Goal: Task Accomplishment & Management: Complete application form

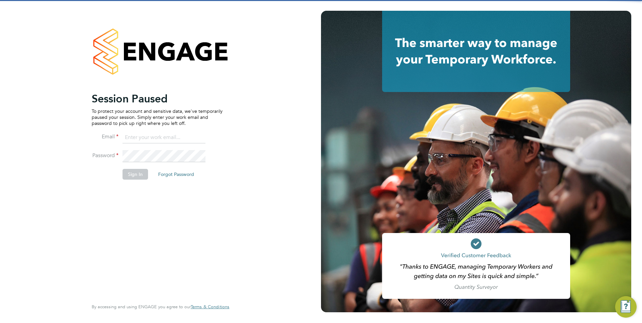
type input "rclarke@frlondon.co.uk"
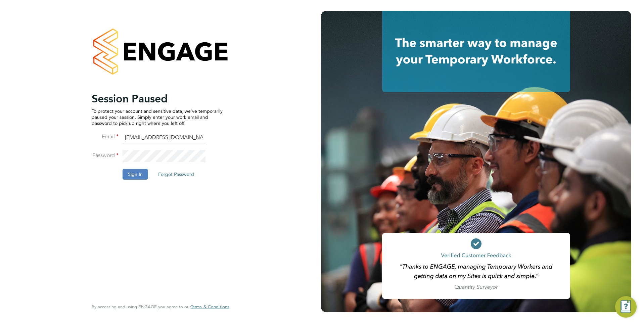
click at [144, 173] on button "Sign In" at bounding box center [136, 174] width 26 height 11
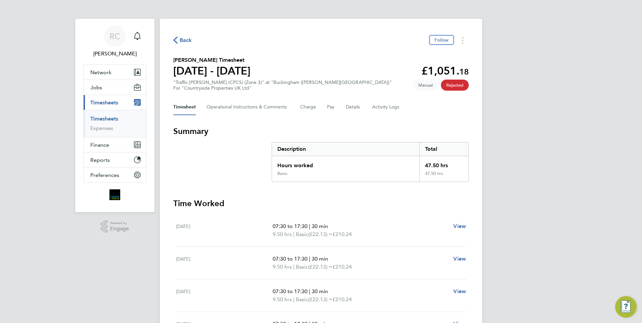
click at [183, 38] on span "Back" at bounding box center [186, 40] width 12 height 8
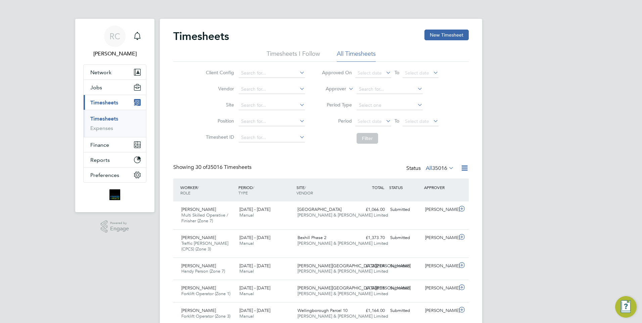
click at [105, 121] on link "Timesheets" at bounding box center [104, 119] width 28 height 6
click at [453, 35] on button "New Timesheet" at bounding box center [446, 35] width 44 height 11
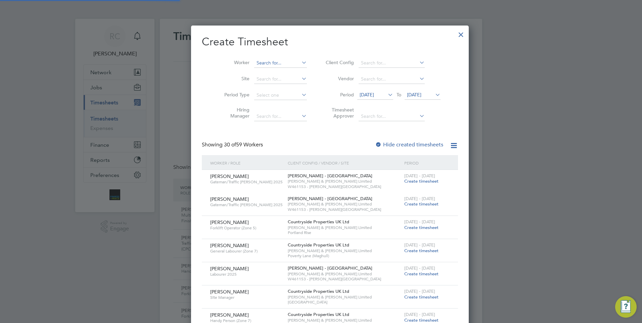
click at [264, 64] on input at bounding box center [280, 62] width 53 height 9
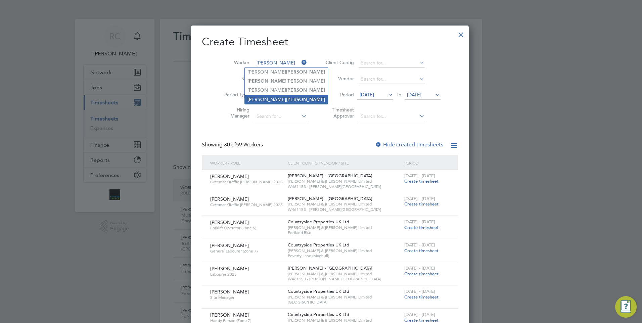
click at [286, 98] on b "[PERSON_NAME]" at bounding box center [305, 100] width 39 height 6
type input "[PERSON_NAME]"
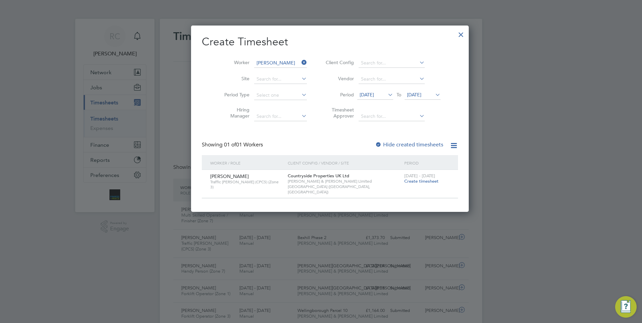
click at [404, 182] on span "Create timesheet" at bounding box center [421, 181] width 34 height 6
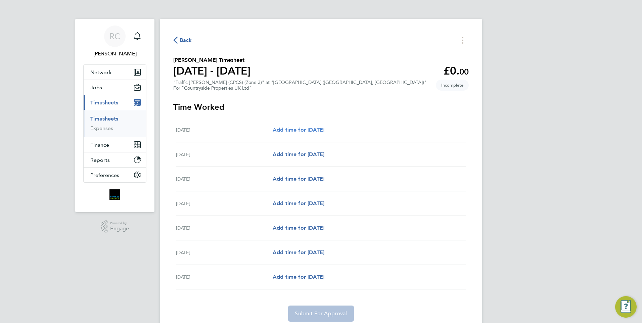
drag, startPoint x: 317, startPoint y: 127, endPoint x: 327, endPoint y: 128, distance: 10.2
click at [317, 127] on span "Add time for [DATE]" at bounding box center [299, 130] width 52 height 6
select select "30"
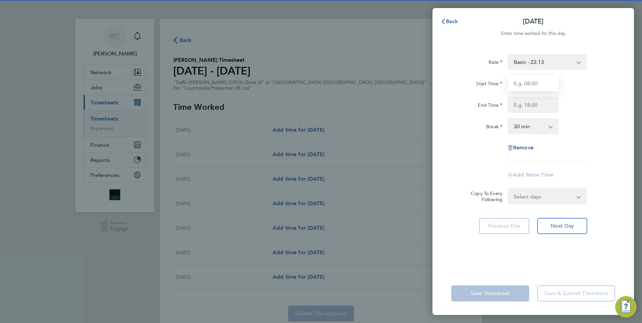
click at [534, 84] on input "Start Time" at bounding box center [533, 83] width 51 height 16
type input "07:30"
click at [574, 97] on div "End Time" at bounding box center [533, 105] width 169 height 16
click at [534, 104] on input "End Time" at bounding box center [533, 105] width 51 height 16
type input "17:00"
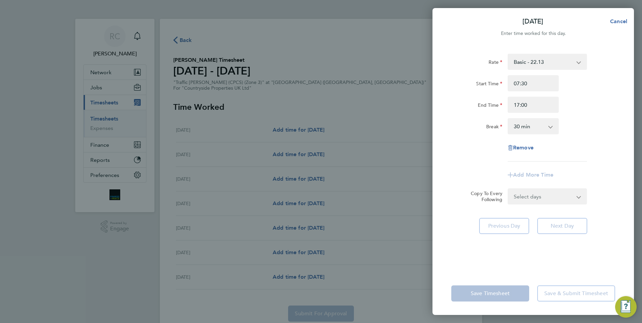
click at [580, 149] on div "Rate Basic - 22.13 Start Time 07:30 End Time 17:00 Break 0 min 15 min 30 min 45…" at bounding box center [533, 108] width 164 height 108
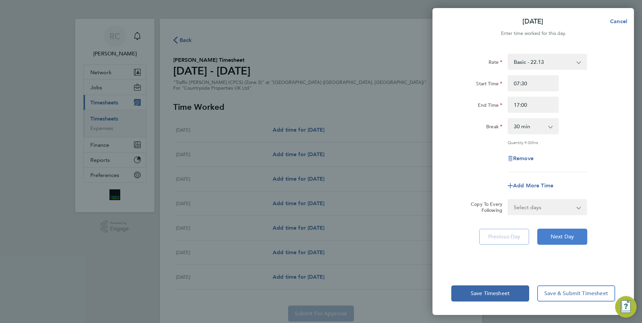
click at [575, 235] on button "Next Day" at bounding box center [562, 237] width 50 height 16
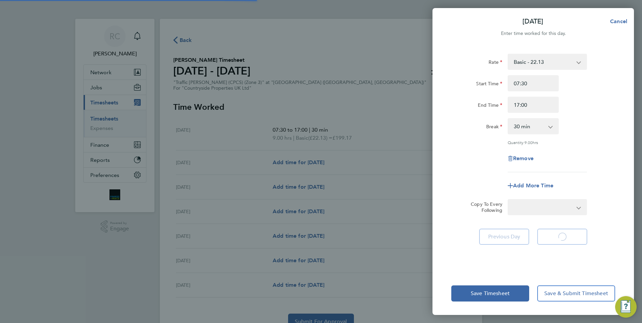
select select "30"
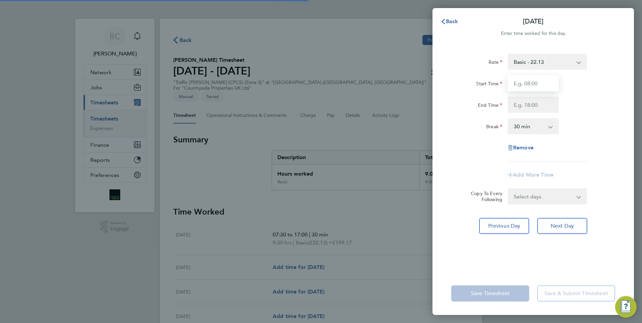
click at [532, 83] on input "Start Time" at bounding box center [533, 83] width 51 height 16
type input "07:30"
type input "17:00"
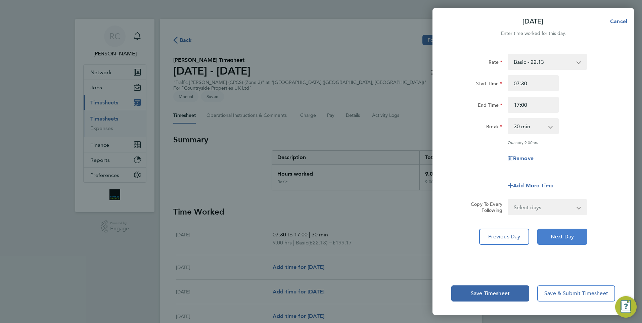
click at [565, 240] on button "Next Day" at bounding box center [562, 237] width 50 height 16
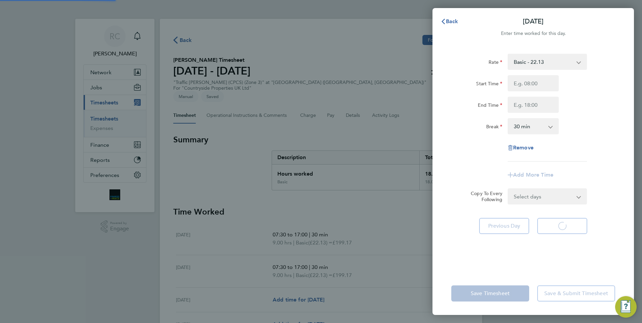
select select "30"
click at [535, 85] on input "Start Time" at bounding box center [533, 83] width 51 height 16
type input "07:30"
type input "17:00"
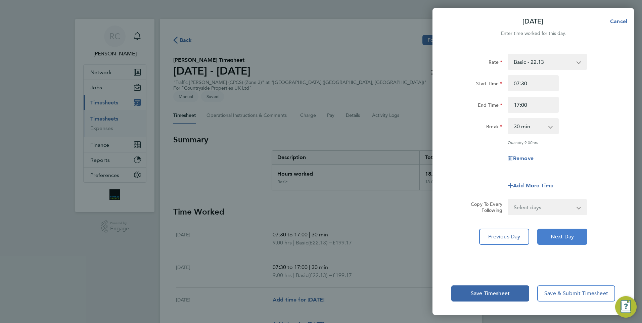
drag, startPoint x: 566, startPoint y: 238, endPoint x: 554, endPoint y: 127, distance: 112.4
click at [566, 239] on span "Next Day" at bounding box center [562, 236] width 23 height 7
select select "30"
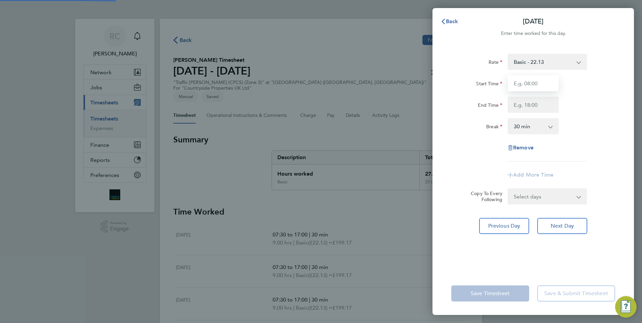
click at [540, 82] on input "Start Time" at bounding box center [533, 83] width 51 height 16
type input "07:30"
type input "17:00"
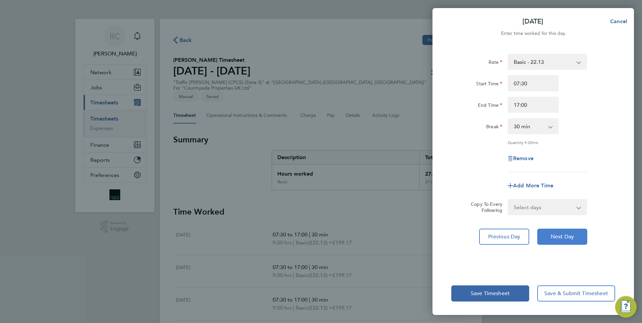
click at [572, 234] on span "Next Day" at bounding box center [562, 236] width 23 height 7
select select "30"
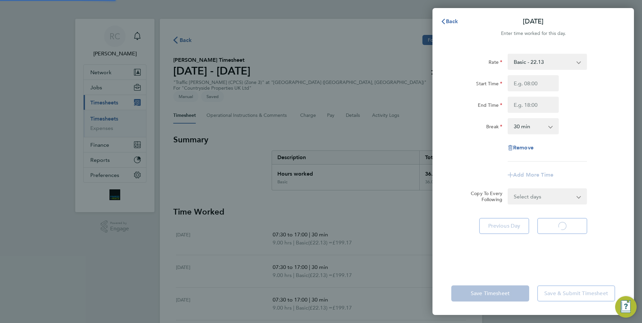
select select "30"
click at [536, 82] on input "Start Time" at bounding box center [533, 83] width 51 height 16
type input "07:30"
type input "17:00"
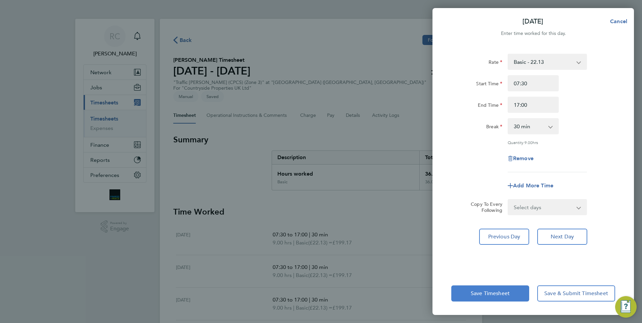
click at [507, 290] on span "Save Timesheet" at bounding box center [490, 293] width 39 height 7
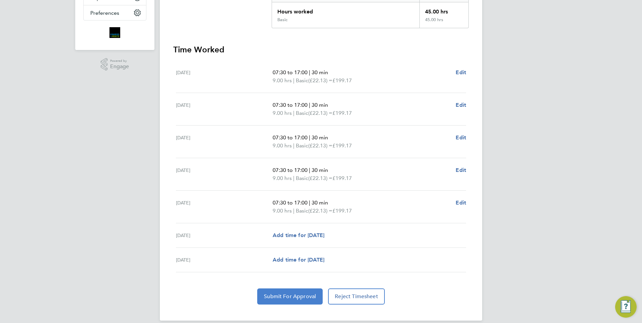
click at [302, 293] on span "Submit For Approval" at bounding box center [290, 296] width 52 height 7
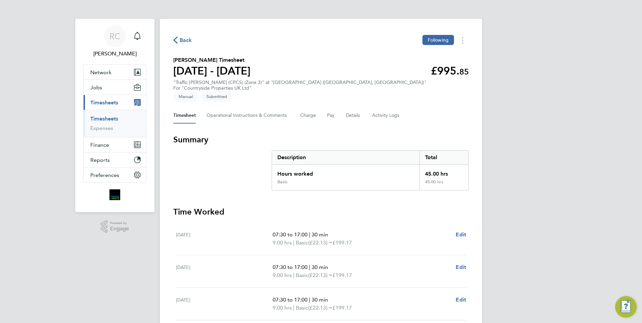
click at [183, 41] on span "Back" at bounding box center [186, 40] width 12 height 8
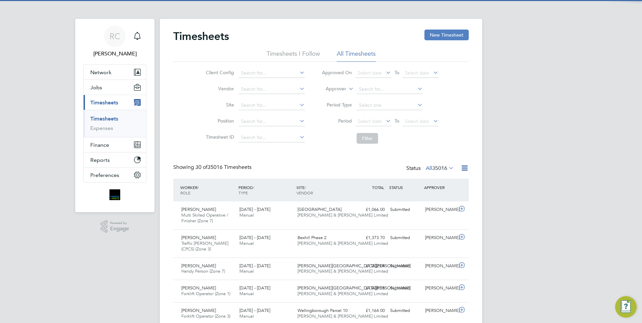
click at [445, 38] on button "New Timesheet" at bounding box center [446, 35] width 44 height 11
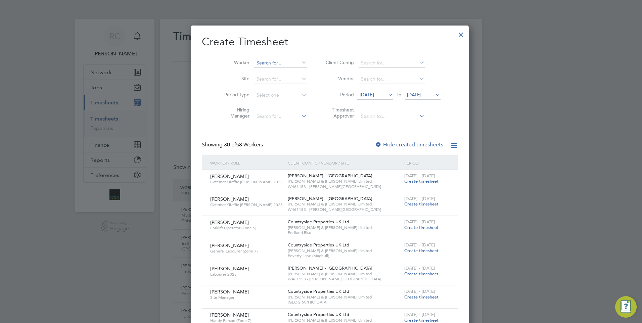
click at [255, 65] on input at bounding box center [280, 62] width 53 height 9
click at [268, 83] on li "[PERSON_NAME]" at bounding box center [286, 81] width 83 height 9
type input "[PERSON_NAME]"
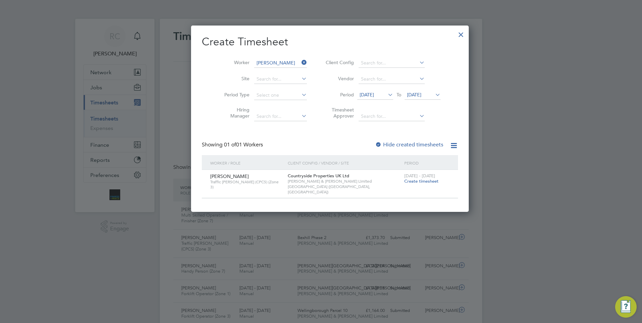
click at [404, 182] on span "Create timesheet" at bounding box center [421, 181] width 34 height 6
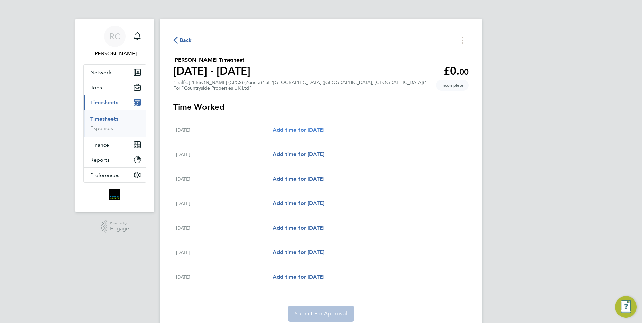
click at [324, 130] on span "Add time for [DATE]" at bounding box center [299, 130] width 52 height 6
select select "30"
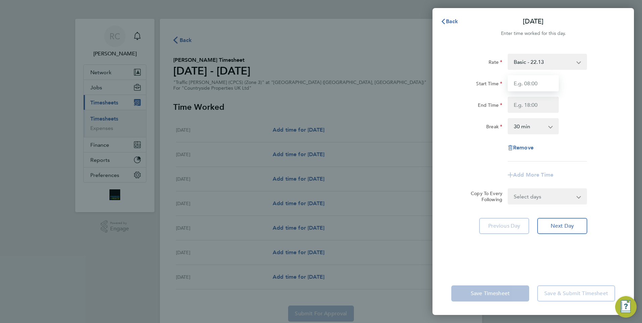
click at [538, 83] on input "Start Time" at bounding box center [533, 83] width 51 height 16
type input "07:30"
type input "17:00"
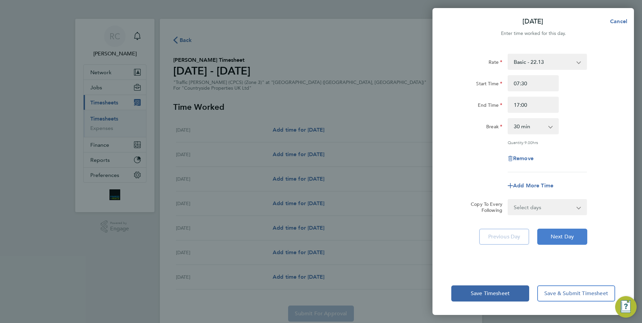
drag, startPoint x: 562, startPoint y: 241, endPoint x: 563, endPoint y: 129, distance: 111.8
click at [562, 241] on button "Next Day" at bounding box center [562, 237] width 50 height 16
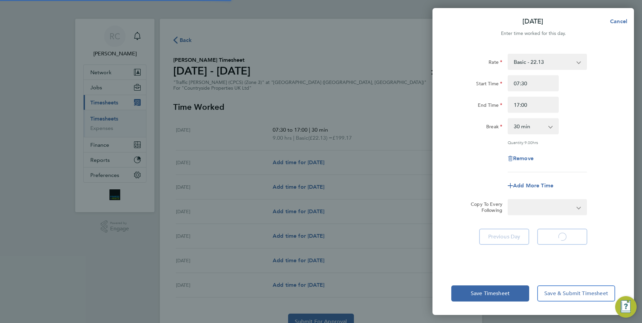
select select "30"
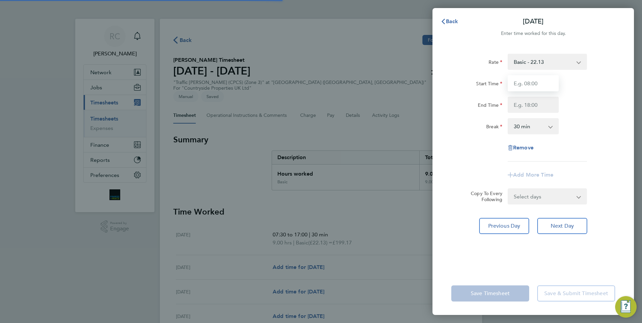
drag, startPoint x: 537, startPoint y: 82, endPoint x: 537, endPoint y: 87, distance: 4.4
click at [537, 82] on input "Start Time" at bounding box center [533, 83] width 51 height 16
type input "07:30"
type input "17:00"
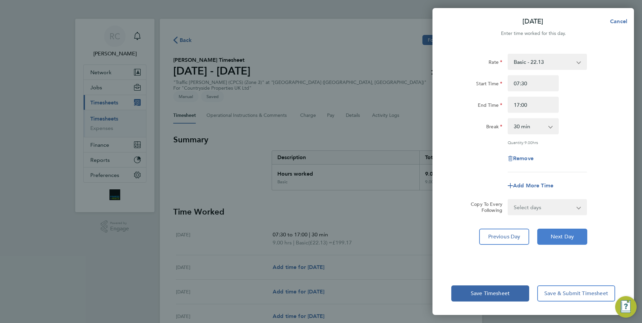
click at [560, 231] on button "Next Day" at bounding box center [562, 237] width 50 height 16
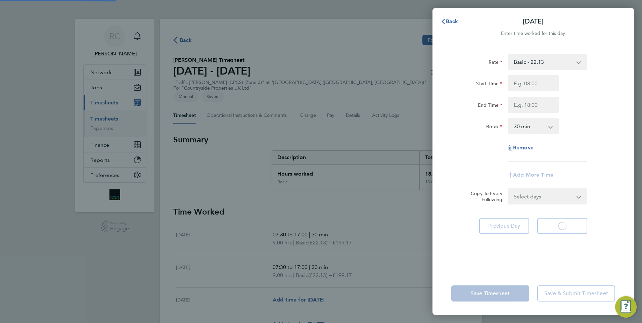
select select "30"
drag, startPoint x: 515, startPoint y: 87, endPoint x: 529, endPoint y: 85, distance: 13.9
click at [520, 81] on input "Start Time" at bounding box center [533, 83] width 51 height 16
type input "07:30"
type input "17:00"
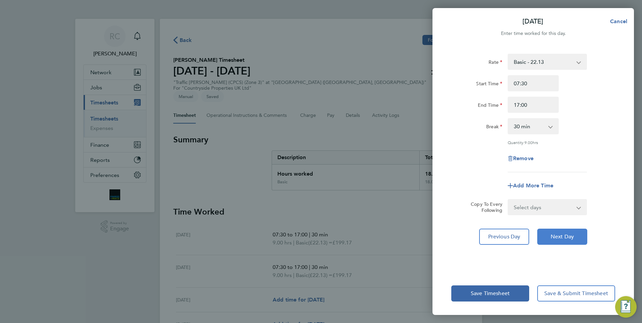
click at [563, 241] on button "Next Day" at bounding box center [562, 237] width 50 height 16
select select "30"
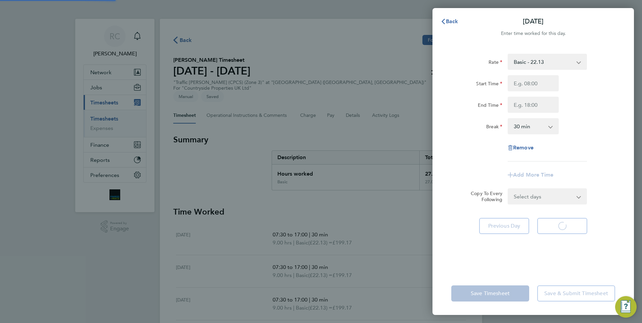
select select "30"
click at [530, 82] on input "Start Time" at bounding box center [533, 83] width 51 height 16
type input "07:30"
type input "17:00"
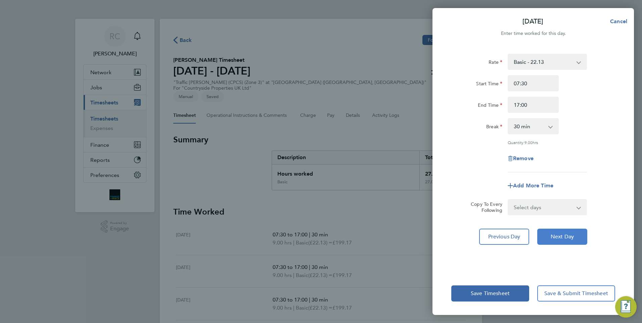
click at [558, 237] on span "Next Day" at bounding box center [562, 236] width 23 height 7
select select "30"
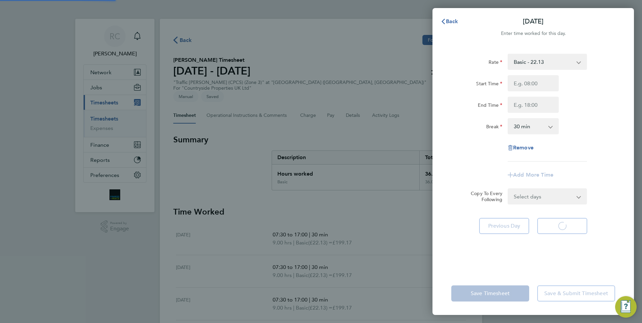
select select "30"
click at [523, 84] on input "Start Time" at bounding box center [533, 83] width 51 height 16
type input "07:30"
type input "17:00"
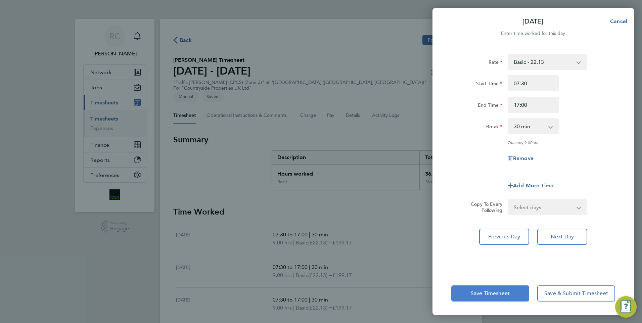
click at [502, 292] on span "Save Timesheet" at bounding box center [490, 293] width 39 height 7
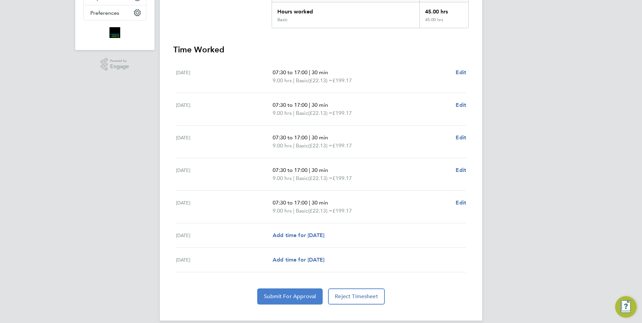
click at [298, 293] on span "Submit For Approval" at bounding box center [290, 296] width 52 height 7
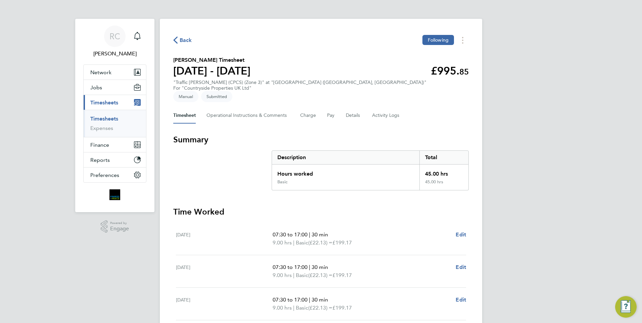
click at [186, 41] on span "Back" at bounding box center [186, 40] width 12 height 8
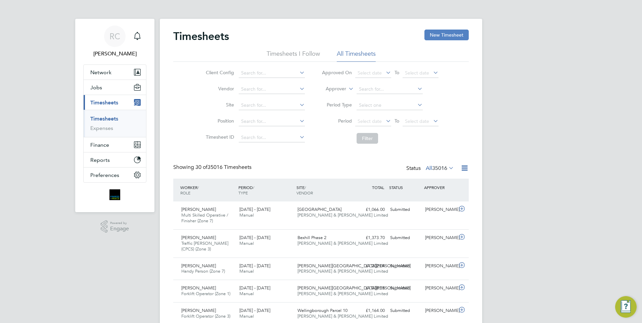
click at [452, 34] on button "New Timesheet" at bounding box center [446, 35] width 44 height 11
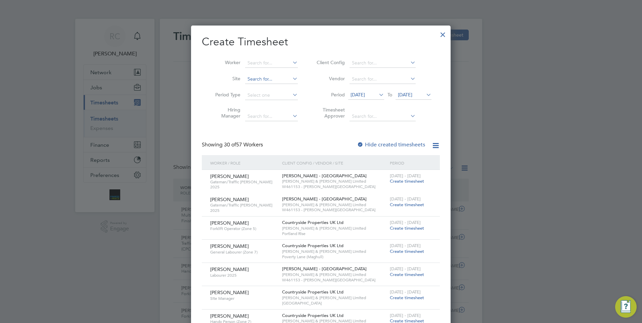
click at [259, 77] on input at bounding box center [271, 79] width 53 height 9
type input "g"
click at [263, 64] on input at bounding box center [271, 62] width 53 height 9
click at [286, 79] on b "Grad" at bounding box center [291, 81] width 11 height 6
type input "[PERSON_NAME]"
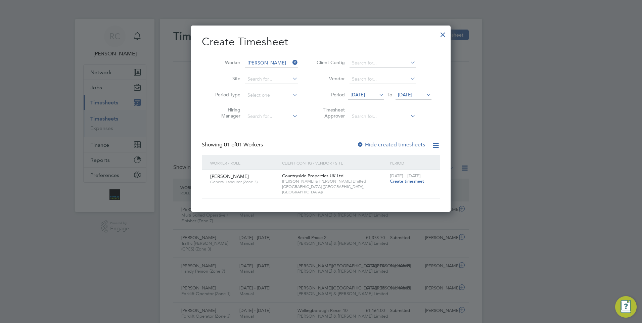
click at [408, 182] on span "Create timesheet" at bounding box center [407, 181] width 34 height 6
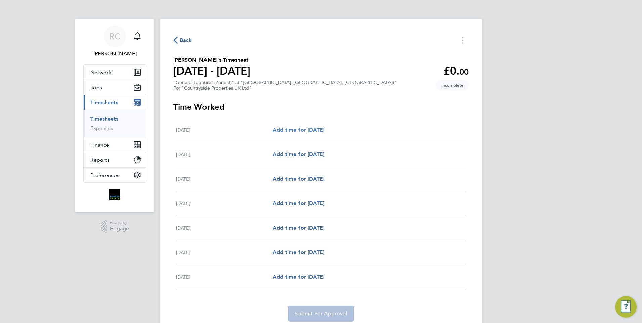
click at [317, 131] on span "Add time for [DATE]" at bounding box center [299, 130] width 52 height 6
select select "30"
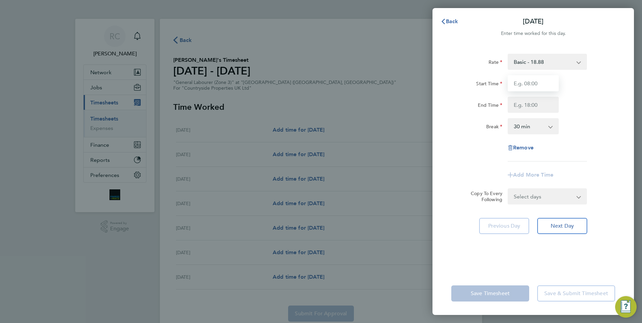
click at [536, 79] on input "Start Time" at bounding box center [533, 83] width 51 height 16
type input "07:30"
type input "17:00"
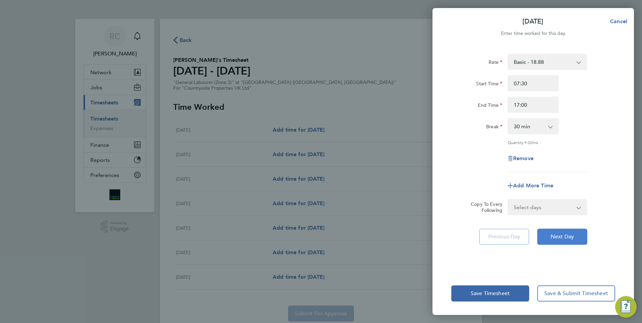
click at [566, 236] on span "Next Day" at bounding box center [562, 236] width 23 height 7
select select "30"
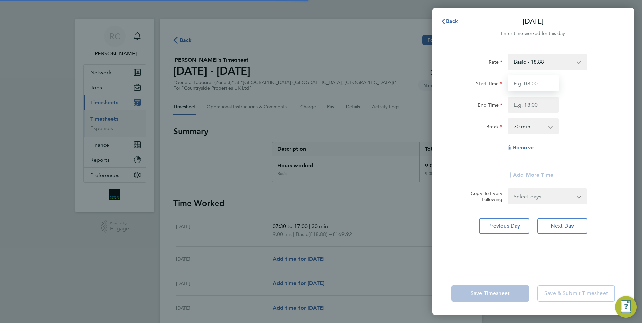
drag, startPoint x: 538, startPoint y: 84, endPoint x: 539, endPoint y: 88, distance: 3.8
click at [538, 84] on input "Start Time" at bounding box center [533, 83] width 51 height 16
type input "07:30"
type input "17:00"
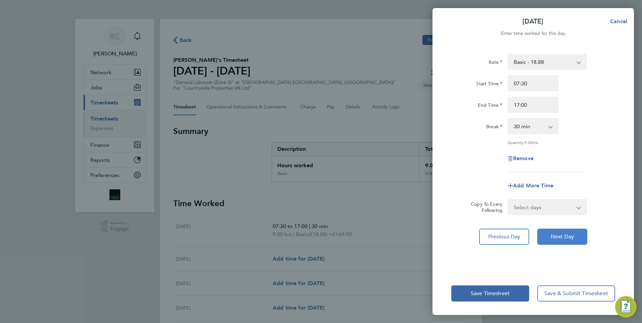
click at [559, 235] on span "Next Day" at bounding box center [562, 236] width 23 height 7
select select "30"
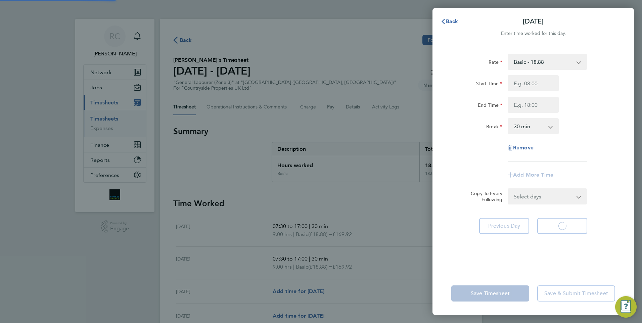
select select "30"
click at [528, 85] on input "Start Time" at bounding box center [533, 83] width 51 height 16
type input "07:30"
type input "17:00"
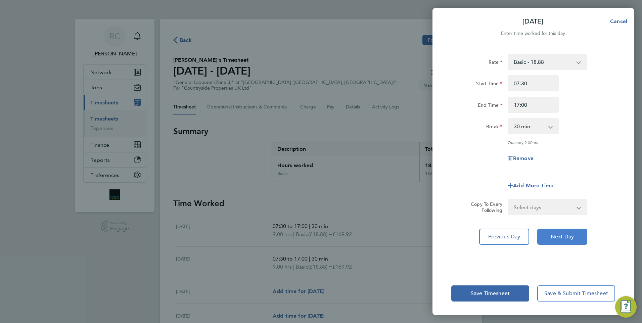
click at [562, 237] on span "Next Day" at bounding box center [562, 236] width 23 height 7
select select "30"
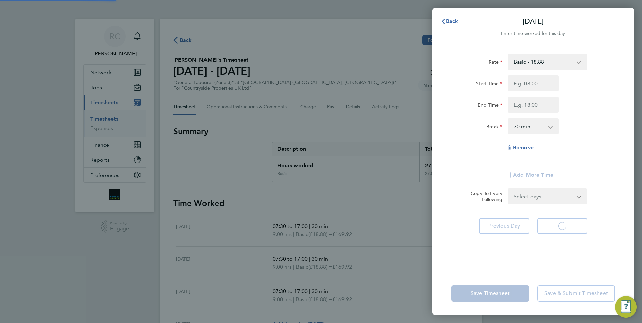
select select "30"
click at [534, 85] on input "Start Time" at bounding box center [533, 83] width 51 height 16
type input "07:30"
type input "17:00"
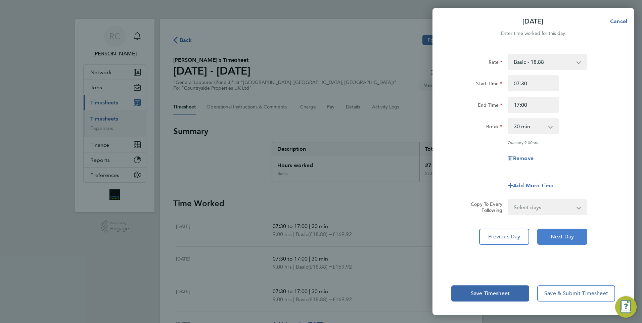
click at [564, 235] on span "Next Day" at bounding box center [562, 236] width 23 height 7
select select "30"
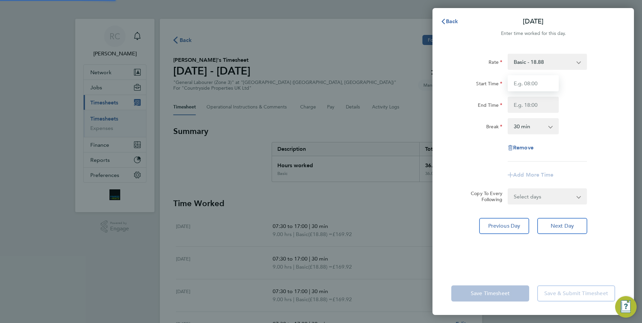
click at [536, 82] on input "Start Time" at bounding box center [533, 83] width 51 height 16
type input "07:30"
type input "17:00"
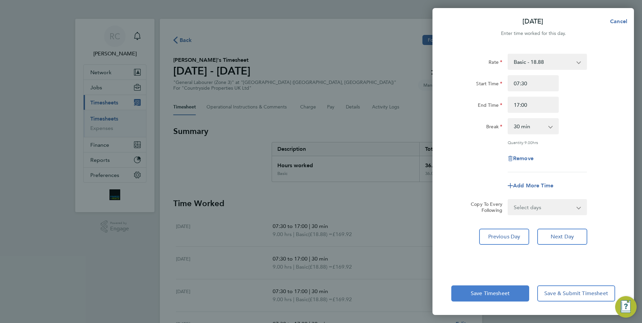
click at [512, 289] on button "Save Timesheet" at bounding box center [490, 293] width 78 height 16
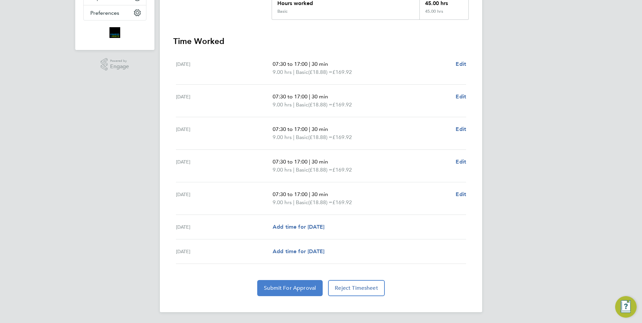
click at [300, 291] on span "Submit For Approval" at bounding box center [290, 288] width 52 height 7
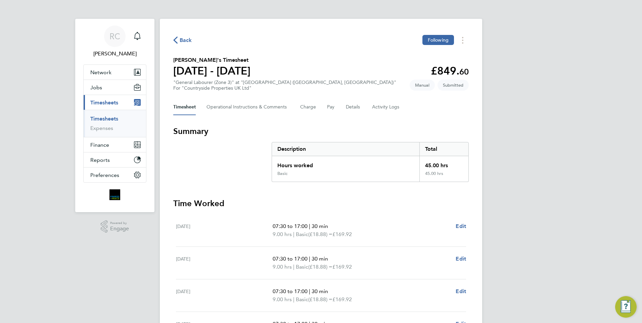
click at [187, 42] on span "Back" at bounding box center [186, 40] width 12 height 8
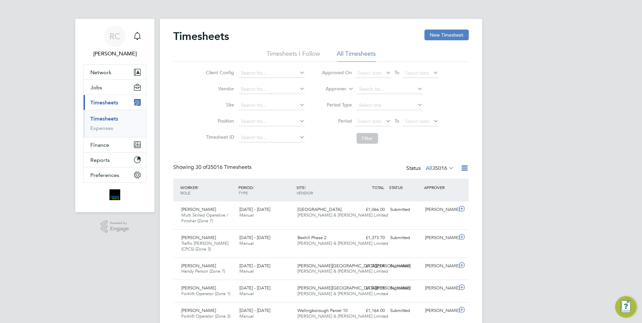
click at [445, 35] on button "New Timesheet" at bounding box center [446, 35] width 44 height 11
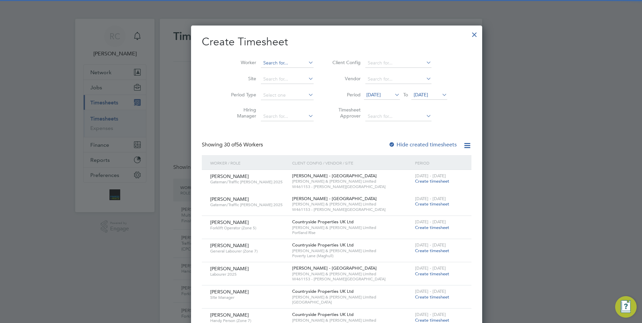
click at [273, 61] on input at bounding box center [287, 62] width 53 height 9
click at [268, 79] on li "[PERSON_NAME]" at bounding box center [273, 81] width 56 height 9
type input "[PERSON_NAME]"
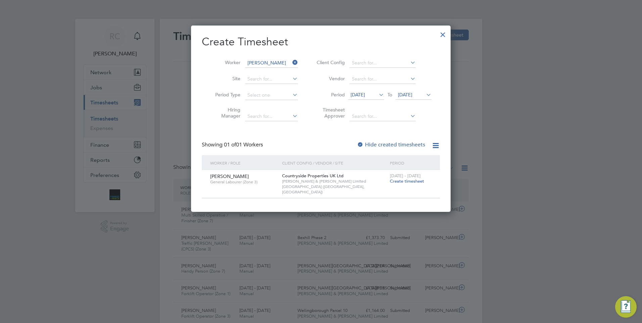
click at [417, 182] on span "Create timesheet" at bounding box center [407, 181] width 34 height 6
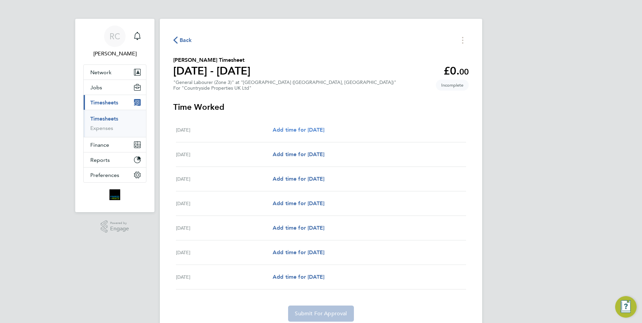
click at [324, 129] on span "Add time for [DATE]" at bounding box center [299, 130] width 52 height 6
select select "30"
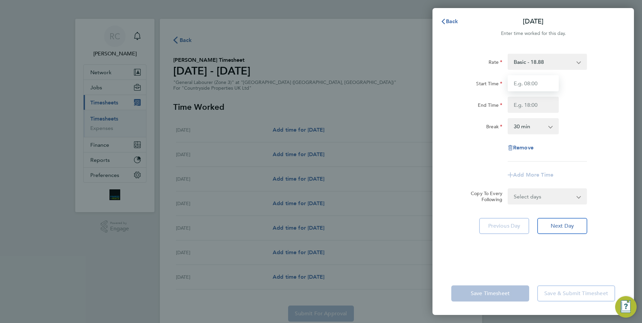
click at [542, 80] on input "Start Time" at bounding box center [533, 83] width 51 height 16
type input "07:30"
type input "17:00"
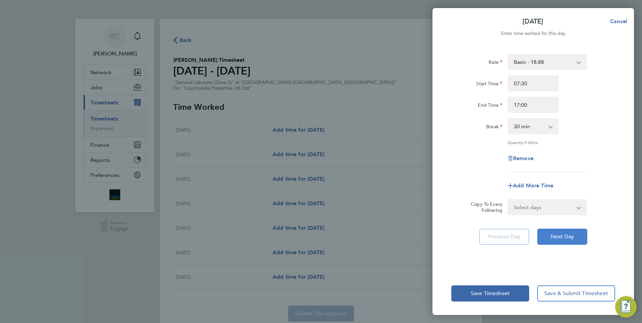
click at [567, 238] on span "Next Day" at bounding box center [562, 236] width 23 height 7
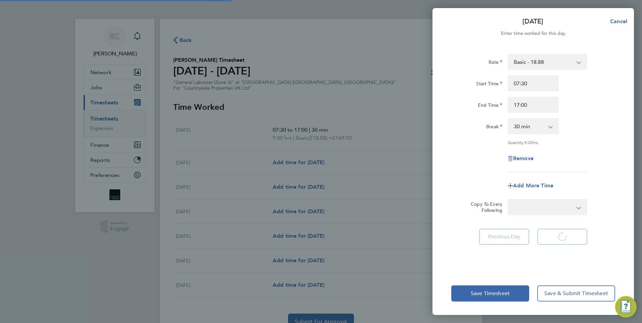
select select "30"
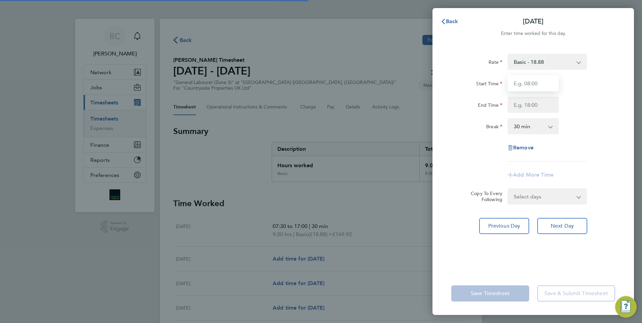
click at [531, 84] on input "Start Time" at bounding box center [533, 83] width 51 height 16
type input "07:30"
type input "17:00"
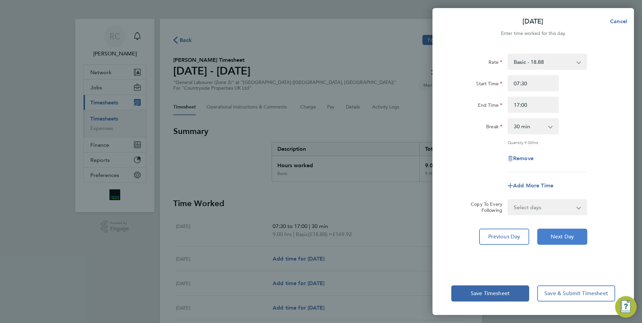
click at [559, 238] on span "Next Day" at bounding box center [562, 236] width 23 height 7
select select "30"
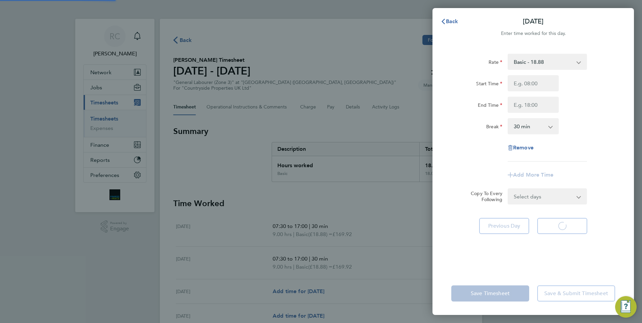
select select "30"
click at [527, 84] on input "Start Time" at bounding box center [533, 83] width 51 height 16
type input "07:30"
type input "17:00"
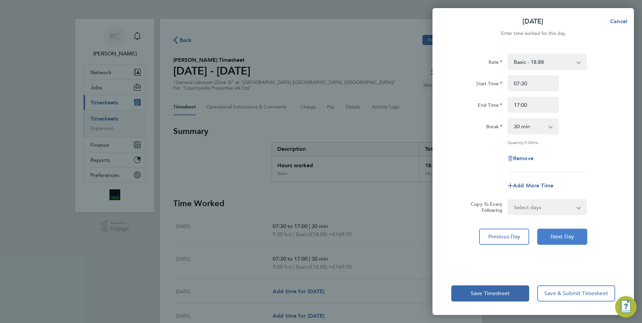
click at [573, 236] on span "Next Day" at bounding box center [562, 236] width 23 height 7
select select "30"
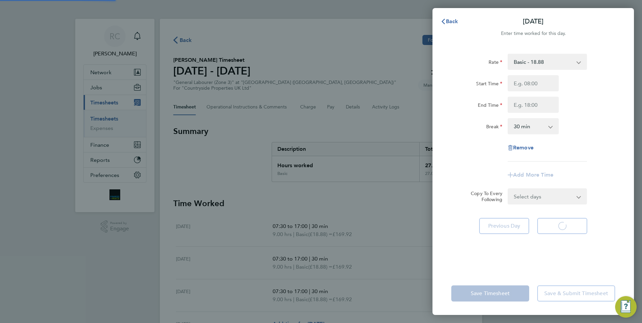
select select "30"
click at [535, 85] on input "Start Time" at bounding box center [533, 83] width 51 height 16
type input "07:30"
type input "17:00"
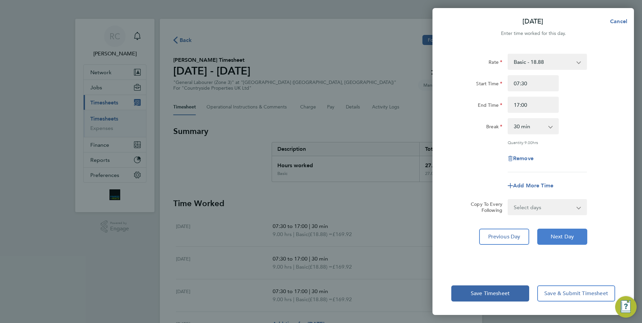
click at [567, 240] on button "Next Day" at bounding box center [562, 237] width 50 height 16
select select "30"
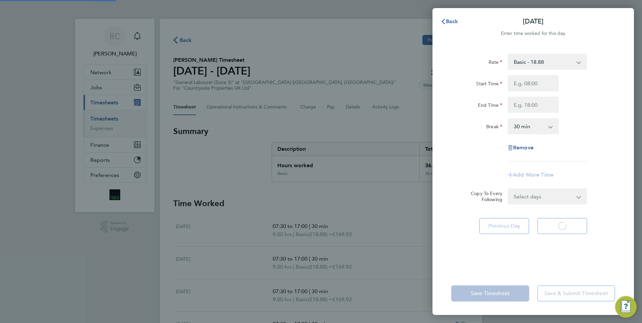
select select "30"
click at [530, 78] on input "Start Time" at bounding box center [533, 83] width 51 height 16
type input "07:30"
type input "17:00"
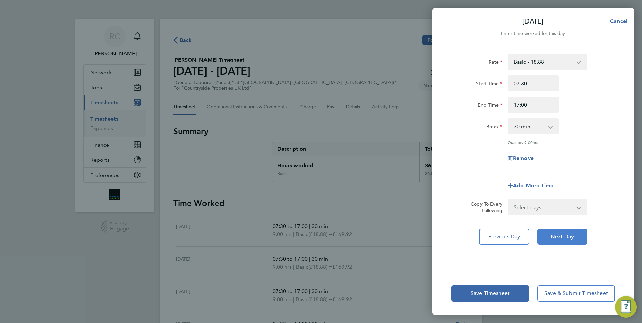
click at [560, 238] on span "Next Day" at bounding box center [562, 236] width 23 height 7
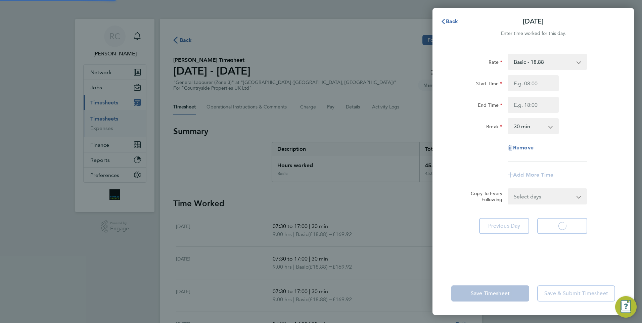
select select "30"
drag, startPoint x: 525, startPoint y: 93, endPoint x: 535, endPoint y: 88, distance: 11.9
click at [528, 81] on input "Start Time" at bounding box center [533, 83] width 51 height 16
type input "07:30"
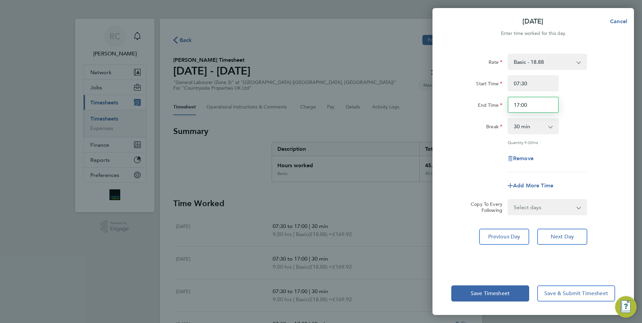
drag, startPoint x: 530, startPoint y: 106, endPoint x: 503, endPoint y: 104, distance: 26.9
click at [503, 104] on div "End Time 17:00" at bounding box center [533, 105] width 169 height 16
type input "14:00"
click at [600, 107] on div "End Time 14:00" at bounding box center [533, 105] width 169 height 16
click at [508, 291] on span "Save Timesheet" at bounding box center [490, 293] width 39 height 7
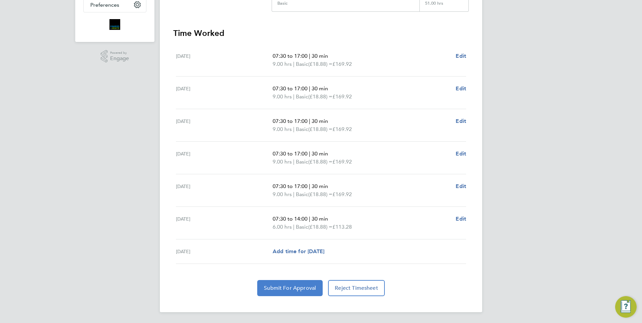
click at [298, 290] on span "Submit For Approval" at bounding box center [290, 288] width 52 height 7
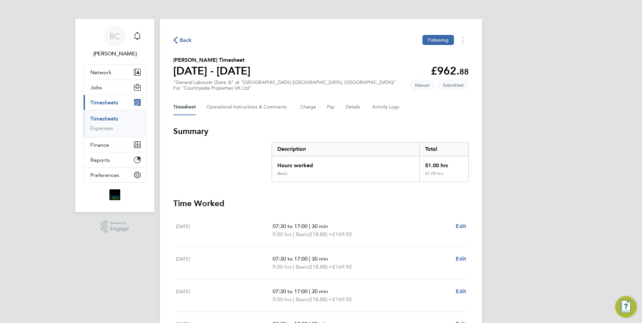
click at [182, 39] on span "Back" at bounding box center [186, 40] width 12 height 8
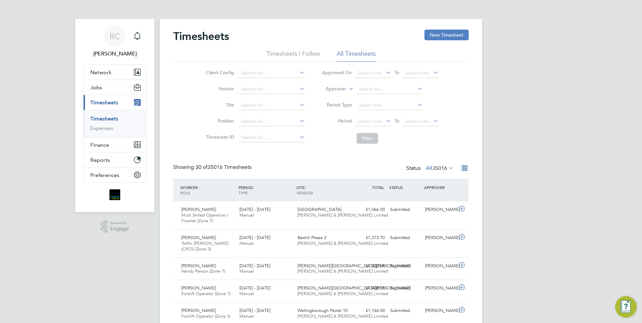
click at [449, 36] on button "New Timesheet" at bounding box center [446, 35] width 44 height 11
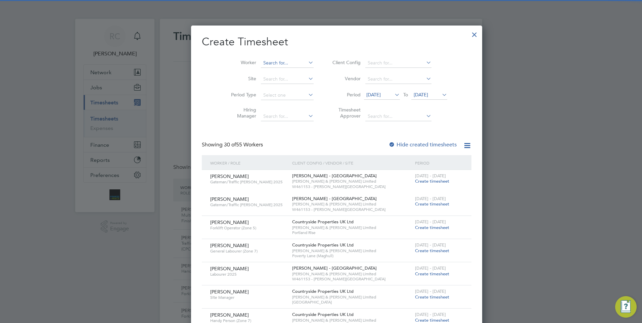
click at [271, 62] on input at bounding box center [287, 62] width 53 height 9
click at [274, 89] on li "[PERSON_NAME]" at bounding box center [273, 90] width 57 height 9
type input "[PERSON_NAME]"
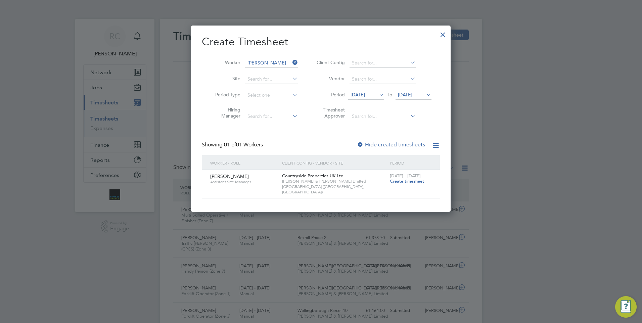
click at [404, 181] on span "Create timesheet" at bounding box center [407, 181] width 34 height 6
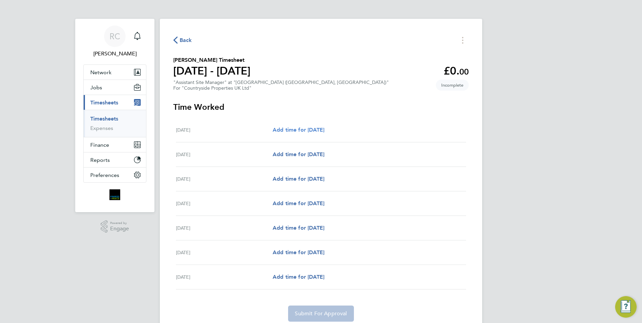
click at [324, 128] on span "Add time for [DATE]" at bounding box center [299, 130] width 52 height 6
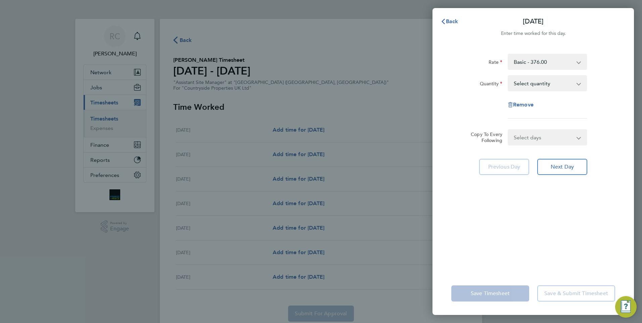
click at [549, 79] on select "Select quantity 0.5 1" at bounding box center [543, 83] width 70 height 15
select select "1"
click at [508, 76] on select "Select quantity 0.5 1" at bounding box center [543, 83] width 70 height 15
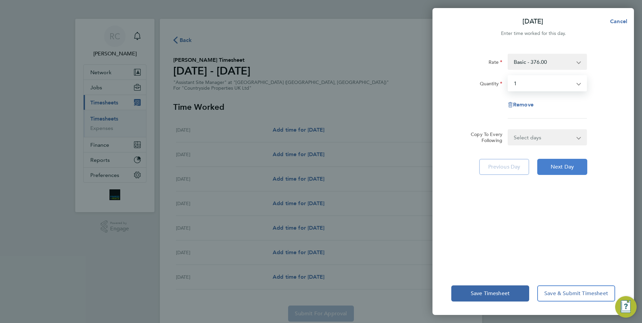
click at [562, 167] on span "Next Day" at bounding box center [562, 167] width 23 height 7
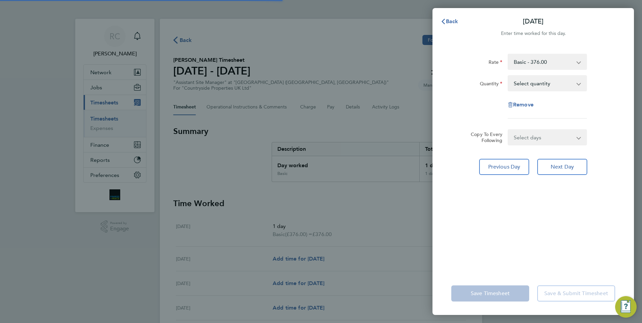
drag, startPoint x: 547, startPoint y: 95, endPoint x: 543, endPoint y: 85, distance: 11.5
click at [543, 85] on select "Select quantity 0.5 1" at bounding box center [543, 83] width 70 height 15
select select "1"
click at [508, 76] on select "Select quantity 0.5 1" at bounding box center [543, 83] width 70 height 15
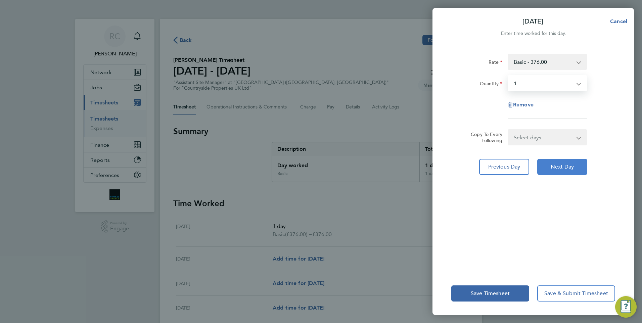
click at [565, 169] on span "Next Day" at bounding box center [562, 167] width 23 height 7
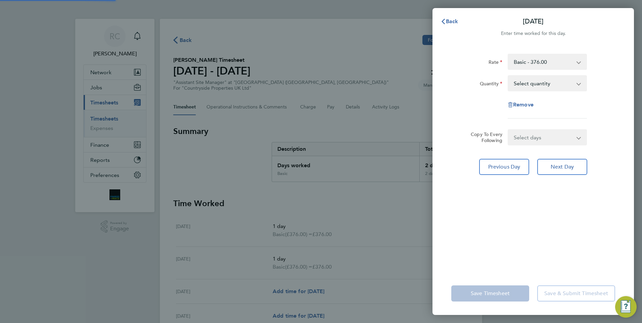
click at [537, 82] on select "Select quantity 0.5 1" at bounding box center [543, 83] width 70 height 15
select select "1"
click at [508, 76] on select "Select quantity 0.5 1" at bounding box center [543, 83] width 70 height 15
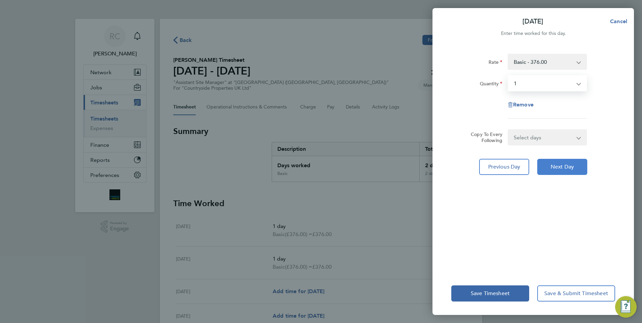
drag, startPoint x: 561, startPoint y: 167, endPoint x: 550, endPoint y: 132, distance: 36.4
click at [562, 167] on span "Next Day" at bounding box center [562, 167] width 23 height 7
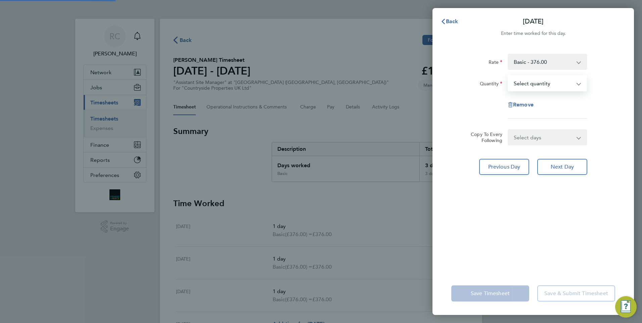
click at [538, 83] on select "Select quantity 0.5 1" at bounding box center [543, 83] width 70 height 15
select select "1"
click at [508, 76] on select "Select quantity 0.5 1" at bounding box center [543, 83] width 70 height 15
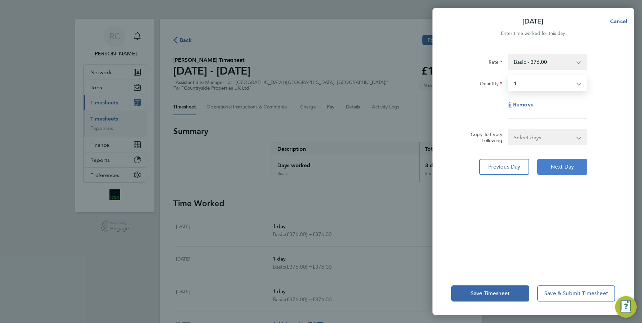
click at [561, 165] on span "Next Day" at bounding box center [562, 167] width 23 height 7
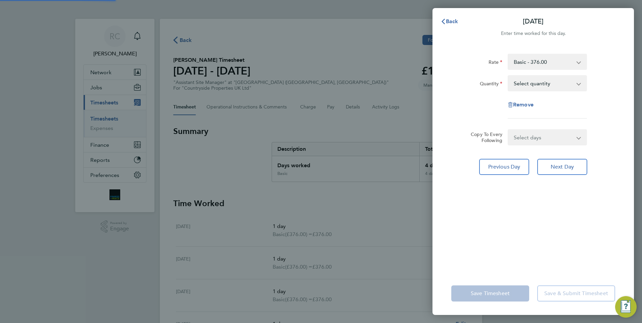
click at [536, 85] on select "Select quantity 0.5 1" at bounding box center [543, 83] width 70 height 15
select select "1"
click at [508, 76] on select "Select quantity 0.5 1" at bounding box center [543, 83] width 70 height 15
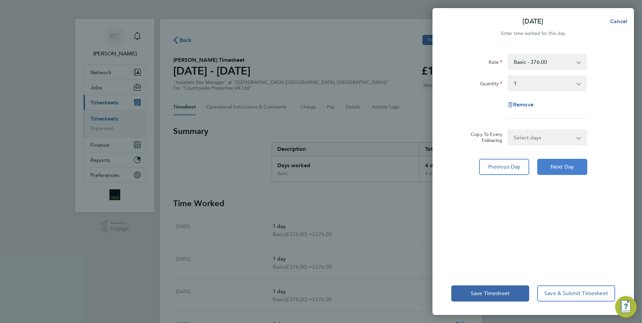
click at [560, 165] on span "Next Day" at bounding box center [562, 167] width 23 height 7
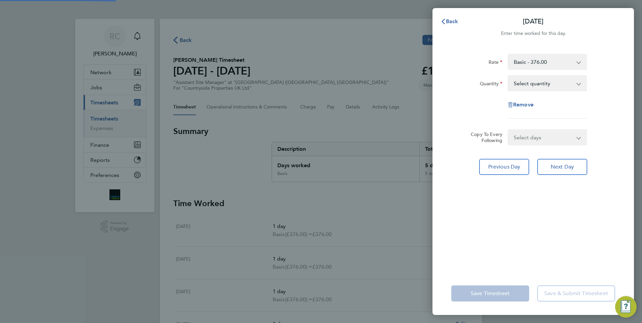
drag, startPoint x: 542, startPoint y: 115, endPoint x: 535, endPoint y: 89, distance: 27.0
click at [534, 84] on select "Select quantity 0.5 1" at bounding box center [543, 83] width 70 height 15
select select "1"
click at [508, 76] on select "Select quantity 0.5 1" at bounding box center [543, 83] width 70 height 15
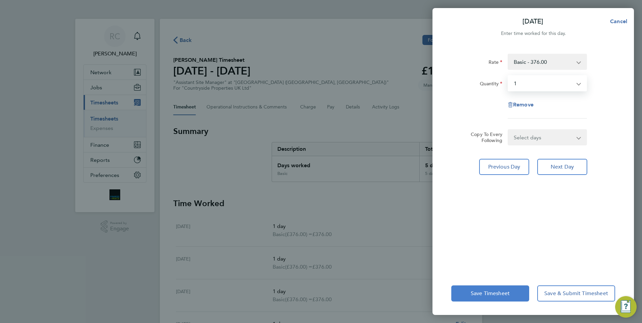
click at [489, 298] on button "Save Timesheet" at bounding box center [490, 293] width 78 height 16
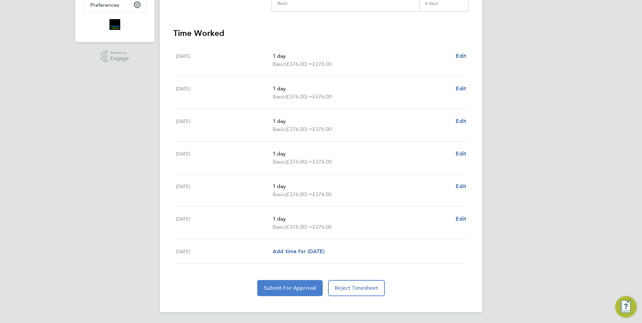
click at [311, 291] on button "Submit For Approval" at bounding box center [289, 288] width 65 height 16
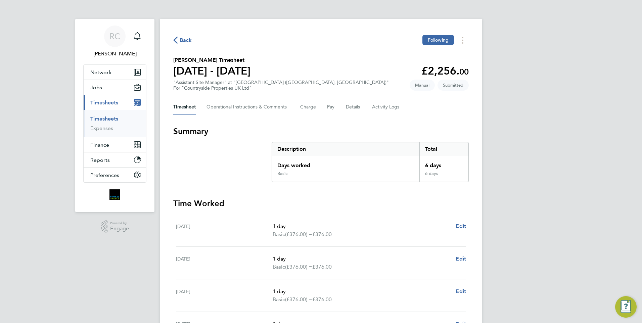
click at [182, 40] on span "Back" at bounding box center [186, 40] width 12 height 8
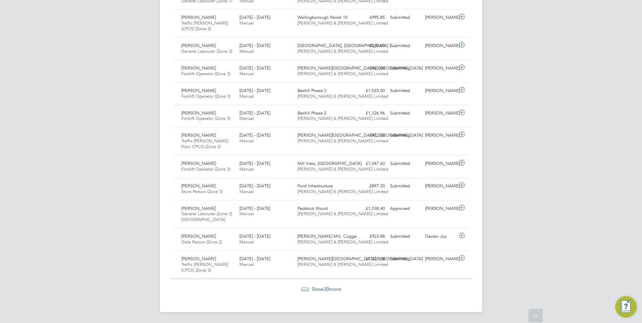
click at [335, 292] on div "Show 30 more" at bounding box center [321, 289] width 302 height 7
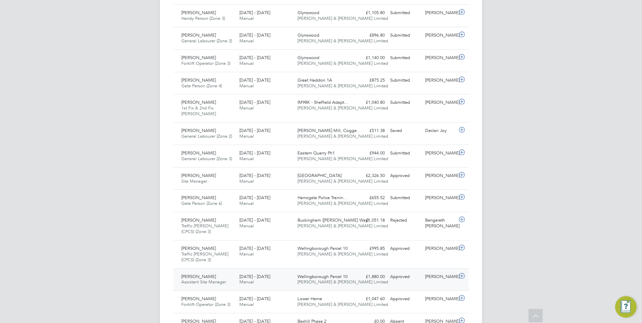
click at [333, 277] on span "Wellingborough Parcel 10" at bounding box center [323, 277] width 50 height 6
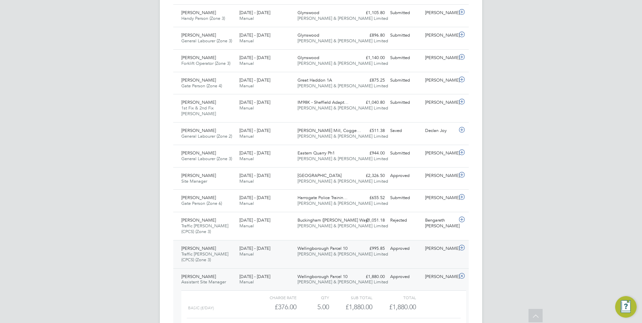
click at [280, 251] on div "18 - 24 Aug 2025 Manual" at bounding box center [266, 251] width 58 height 17
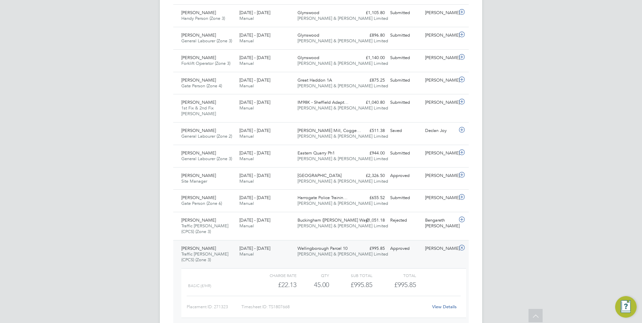
click at [279, 256] on div "18 - 24 Aug 2025 Manual" at bounding box center [266, 251] width 58 height 17
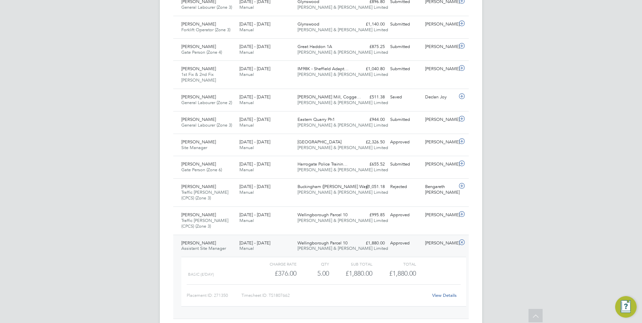
click at [287, 242] on div "18 - 24 Aug 2025 Manual" at bounding box center [266, 246] width 58 height 17
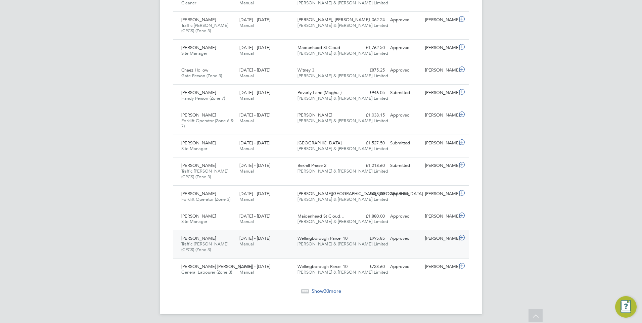
click at [287, 236] on div "18 - 24 Aug 2025 Manual" at bounding box center [266, 241] width 58 height 17
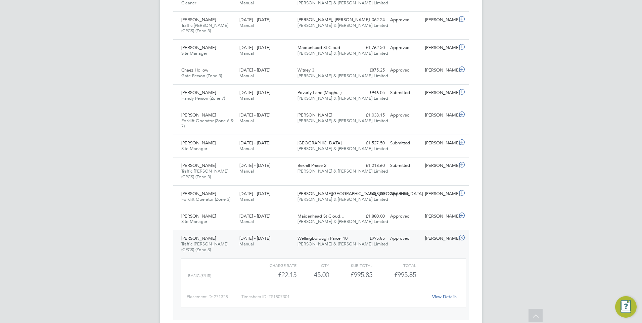
click at [285, 236] on div "18 - 24 Aug 2025 Manual" at bounding box center [266, 241] width 58 height 17
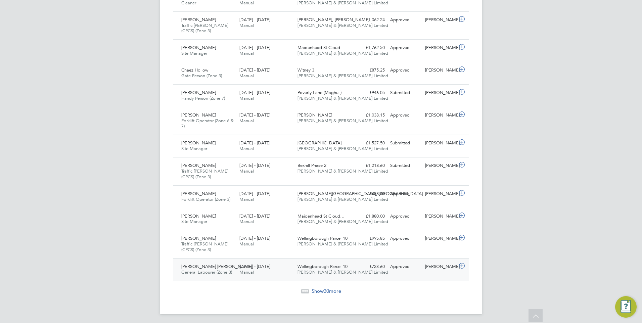
click at [282, 267] on div "18 - 24 Aug 2025 Manual" at bounding box center [266, 269] width 58 height 17
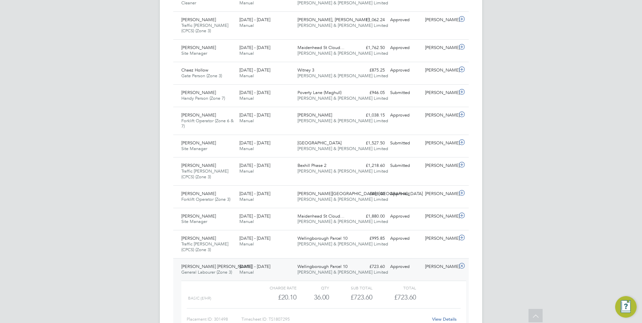
click at [282, 267] on div "18 - 24 Aug 2025 Manual" at bounding box center [266, 269] width 58 height 17
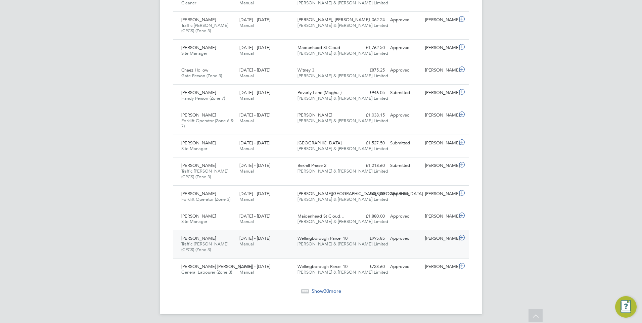
scroll to position [1387, 0]
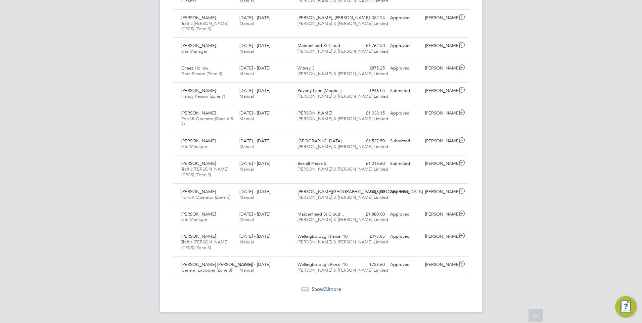
click at [321, 288] on span "Show 30 more" at bounding box center [327, 289] width 30 height 6
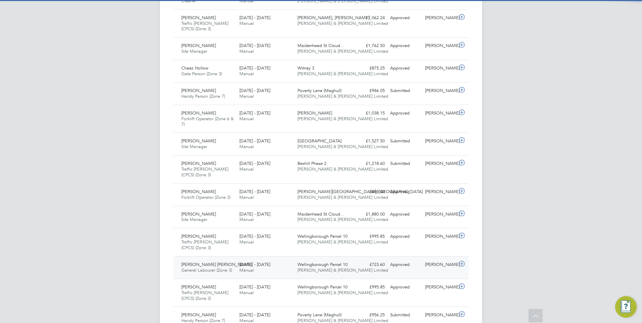
scroll to position [17, 58]
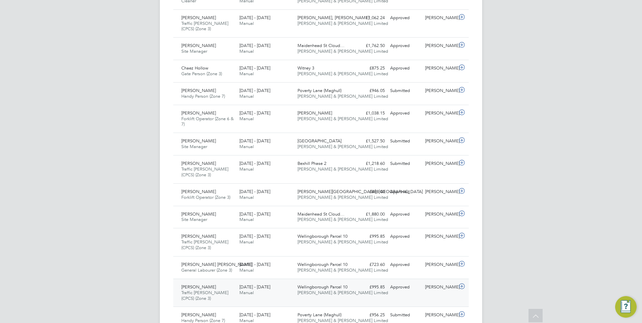
click at [285, 290] on div "18 - 24 Aug 2025 Manual" at bounding box center [266, 290] width 58 height 17
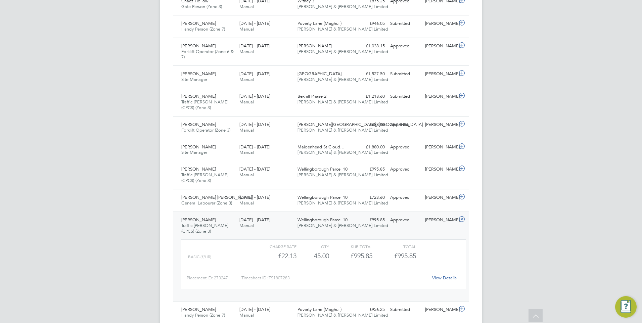
click at [282, 218] on div "18 - 24 Aug 2025 Manual" at bounding box center [266, 223] width 58 height 17
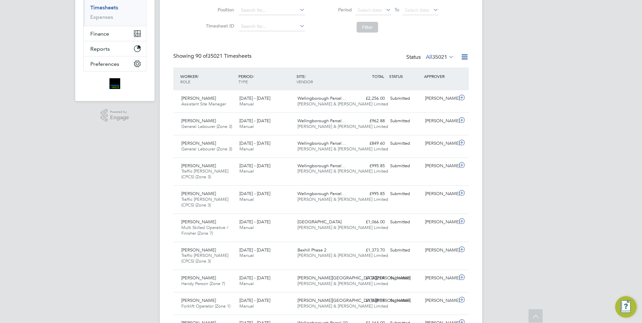
scroll to position [0, 0]
